Goal: Task Accomplishment & Management: Use online tool/utility

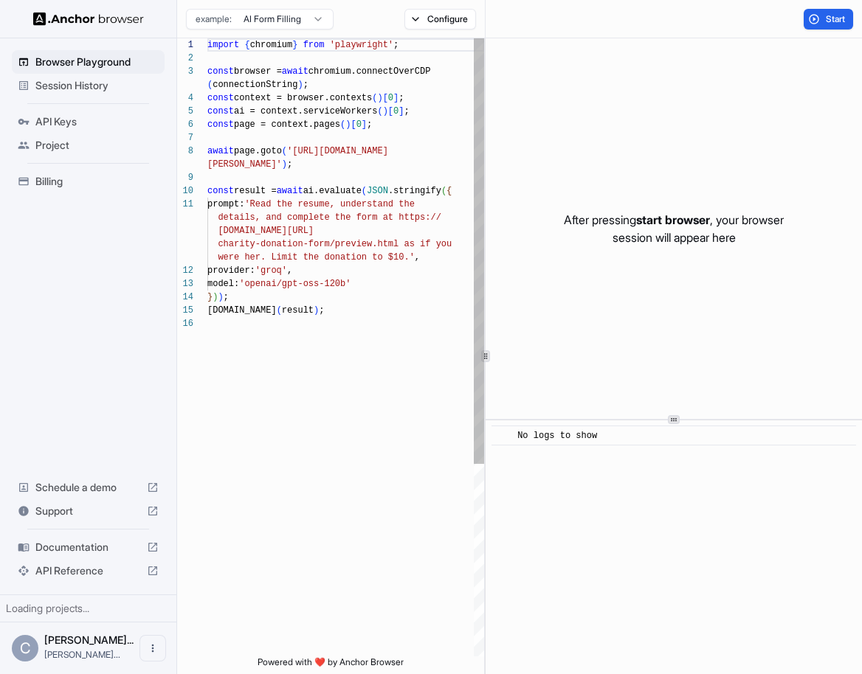
scroll to position [106, 0]
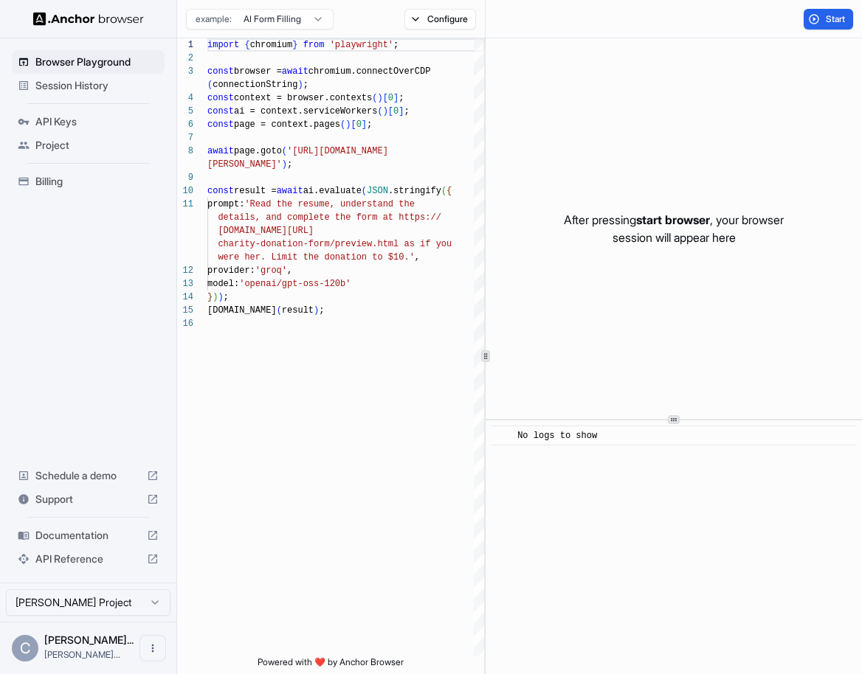
click at [135, 97] on ul "Browser Playground Session History API Keys Project Billing" at bounding box center [88, 121] width 165 height 155
click at [135, 94] on div "Session History" at bounding box center [88, 86] width 153 height 24
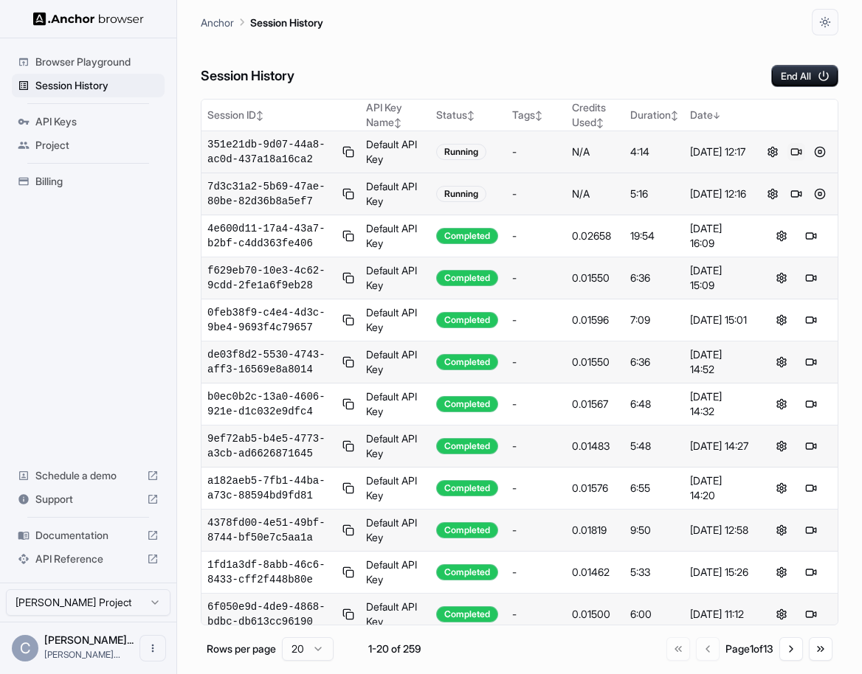
click at [798, 153] on button at bounding box center [796, 152] width 18 height 18
click at [819, 193] on button at bounding box center [820, 194] width 18 height 18
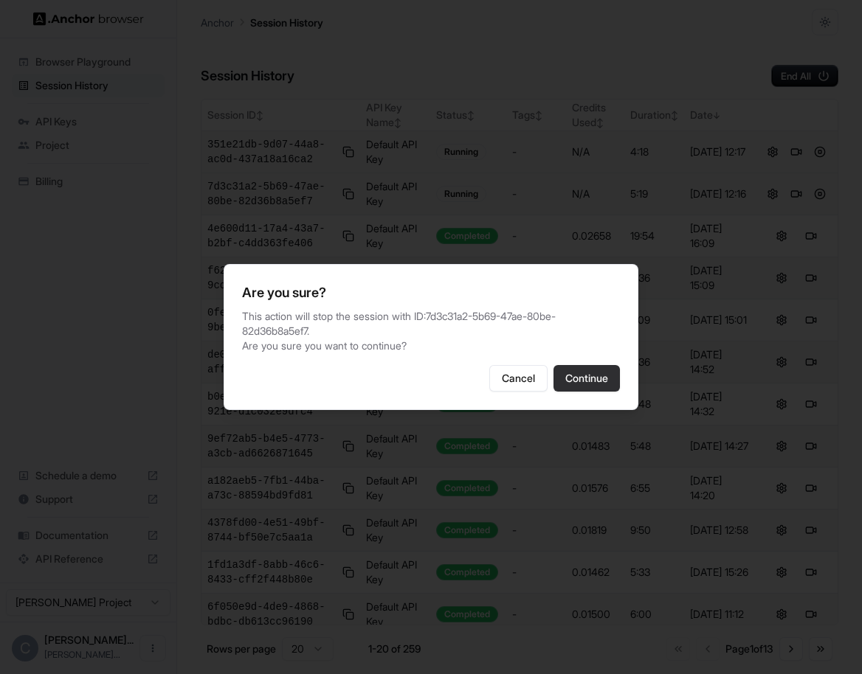
click at [580, 378] on button "Continue" at bounding box center [586, 378] width 66 height 27
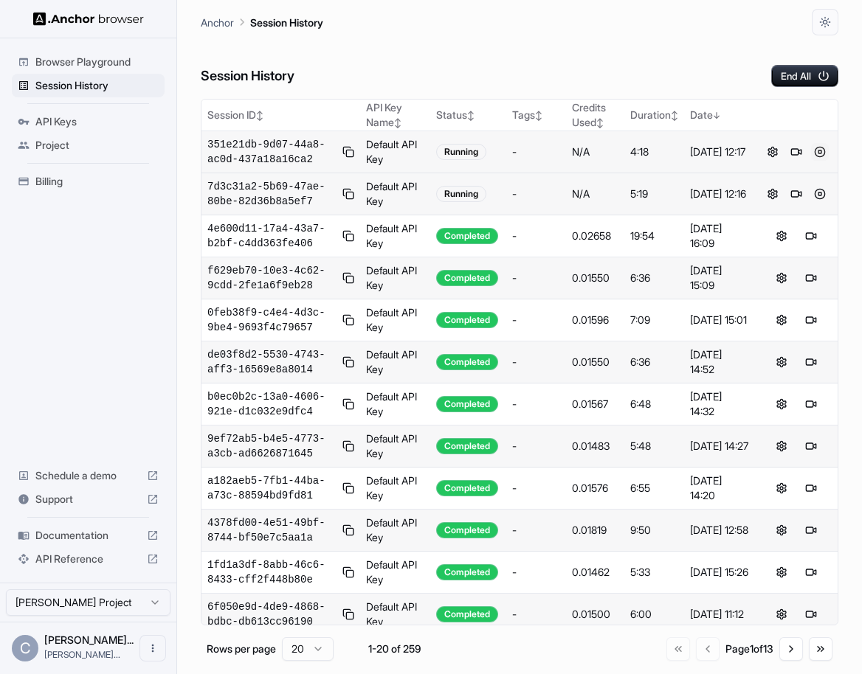
click at [819, 151] on button at bounding box center [820, 152] width 18 height 18
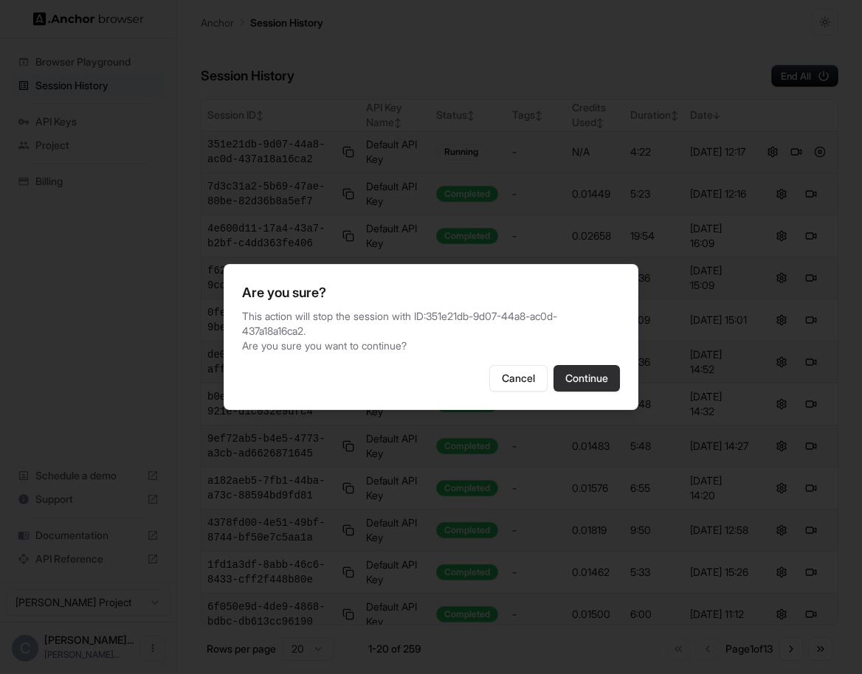
click at [585, 370] on button "Continue" at bounding box center [586, 378] width 66 height 27
